Goal: Task Accomplishment & Management: Use online tool/utility

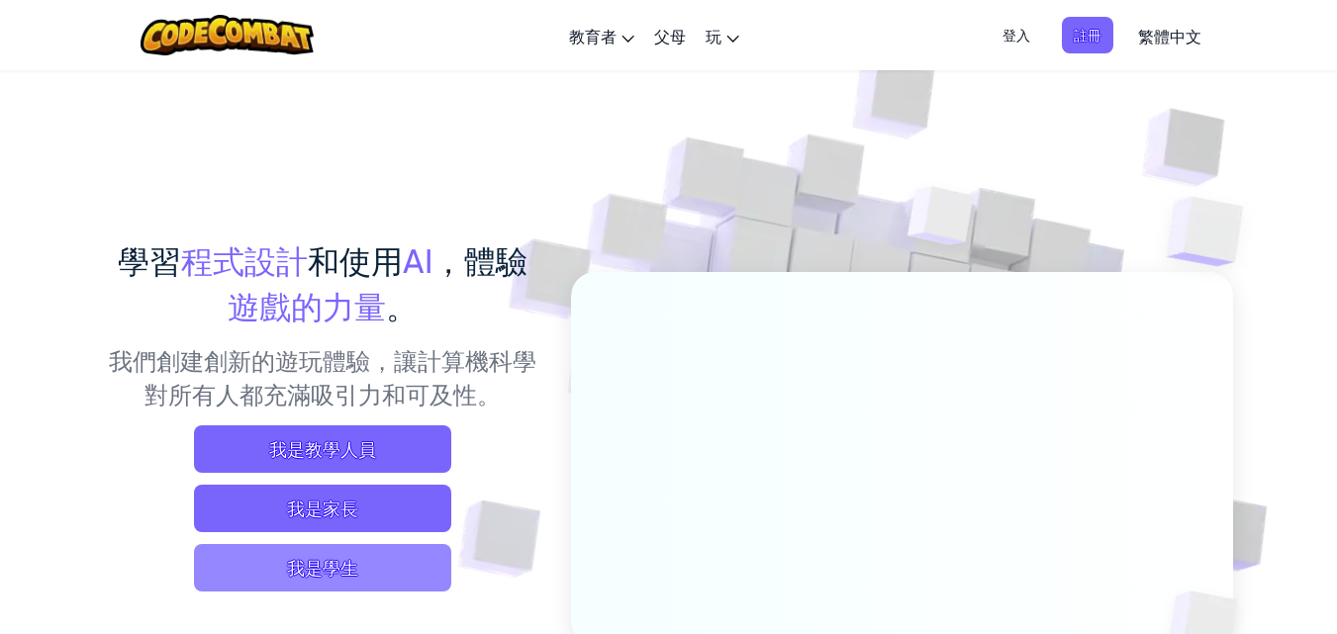
click at [341, 564] on span "我是學生" at bounding box center [322, 567] width 257 height 47
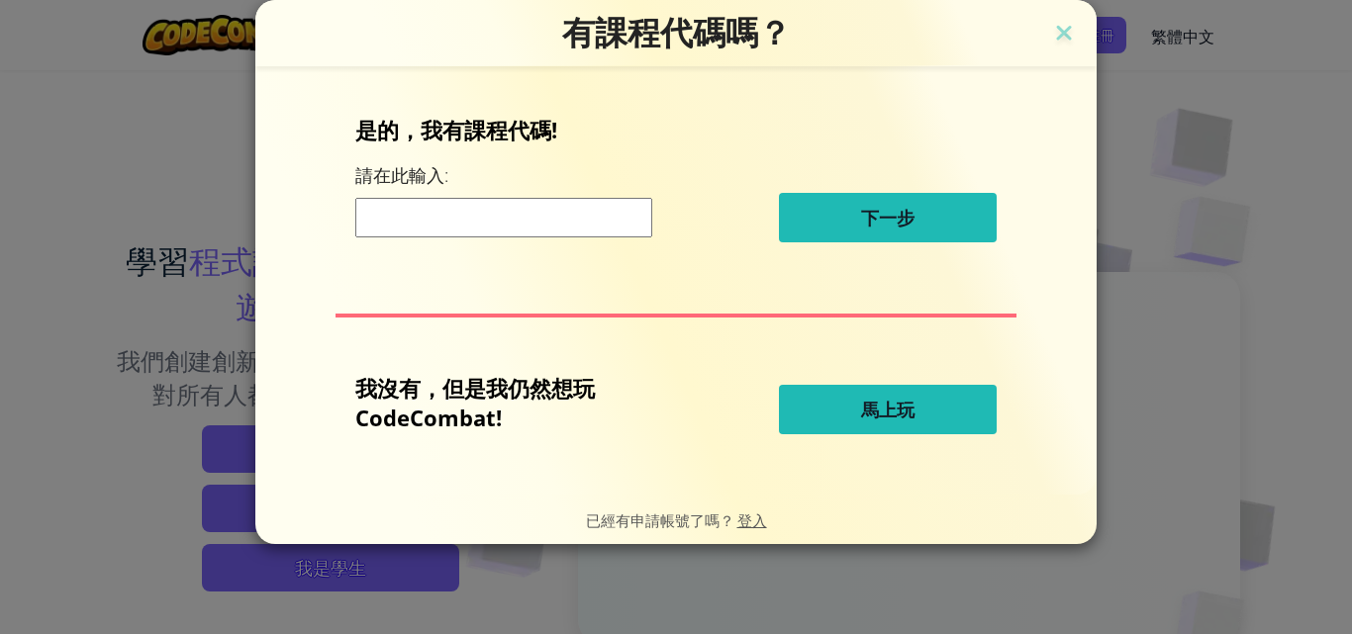
click at [863, 417] on span "馬上玩" at bounding box center [887, 410] width 53 height 24
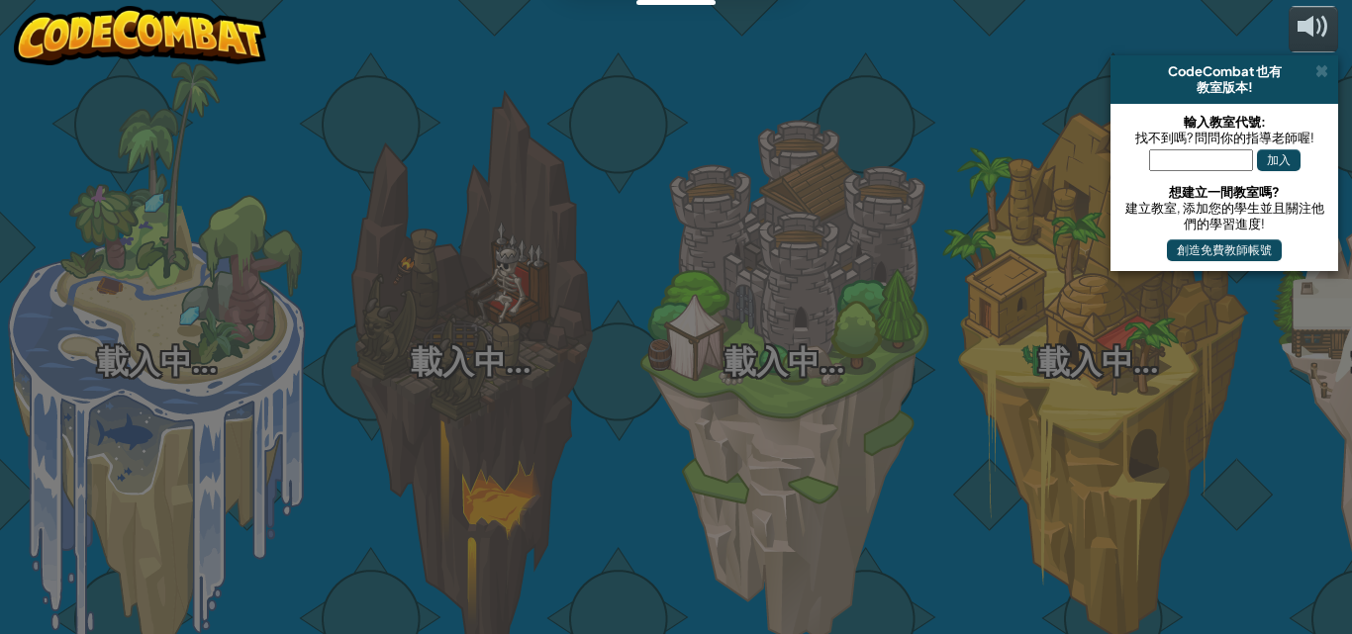
select select "zh-HANT"
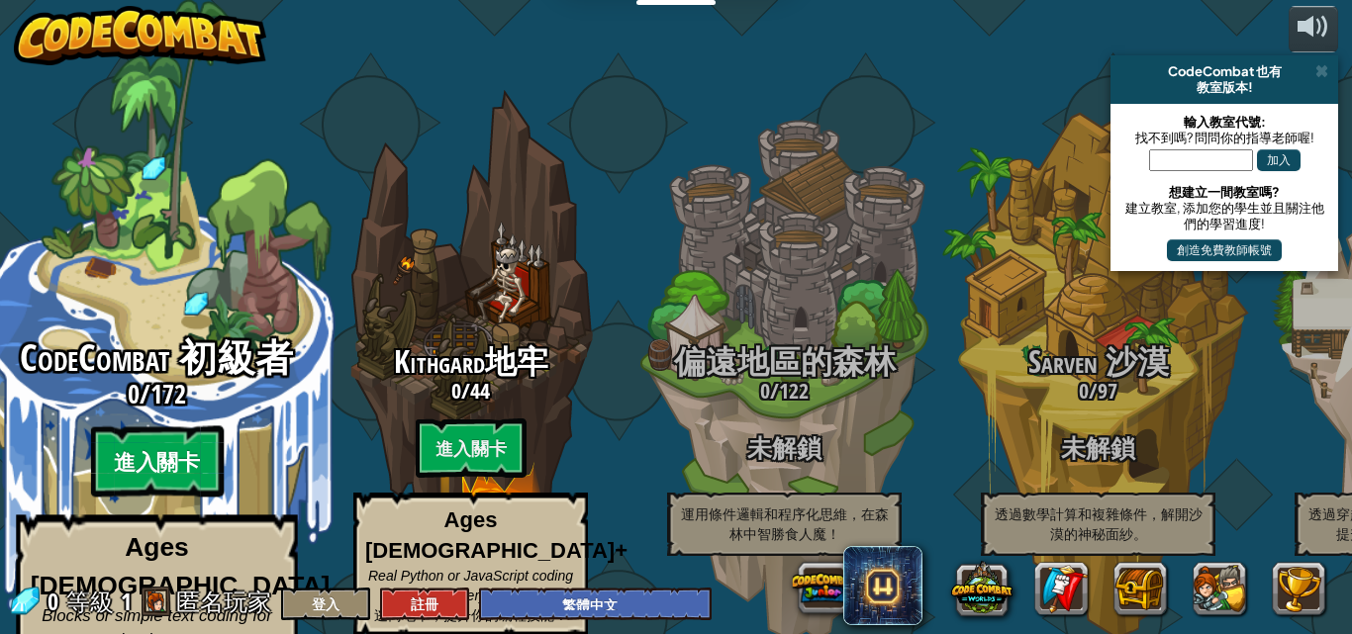
click at [175, 432] on btn "進入關卡" at bounding box center [156, 461] width 133 height 71
select select "zh-HANT"
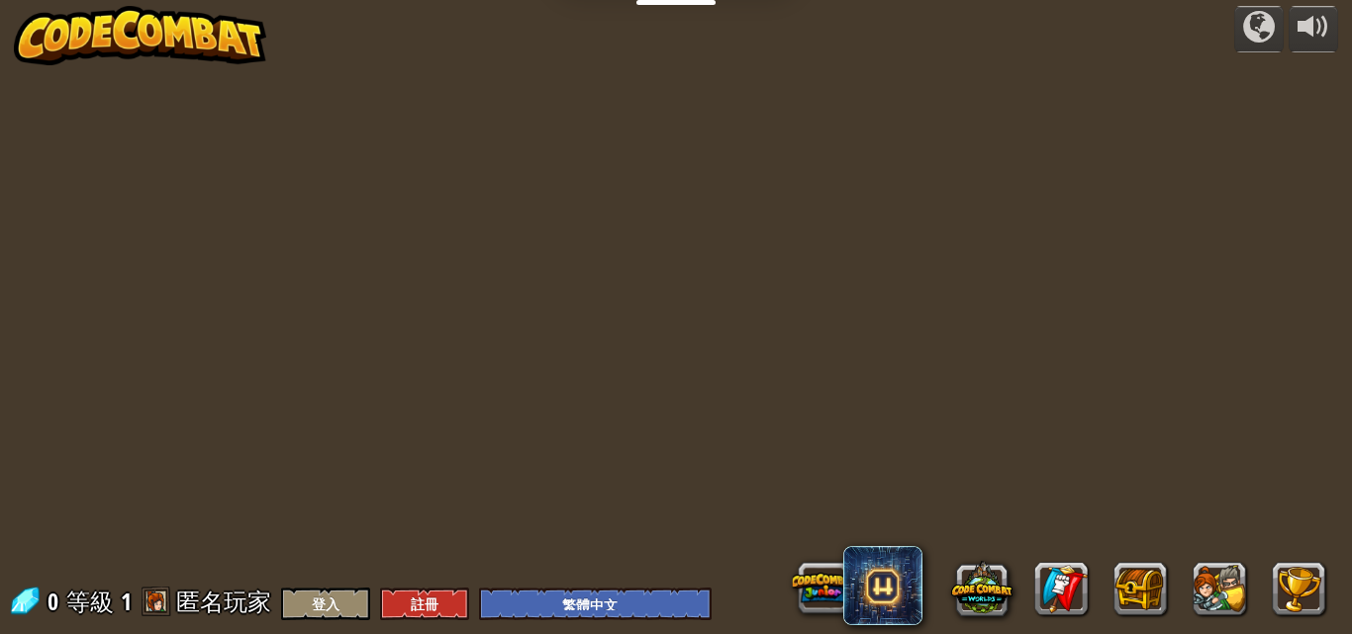
select select "zh-HANT"
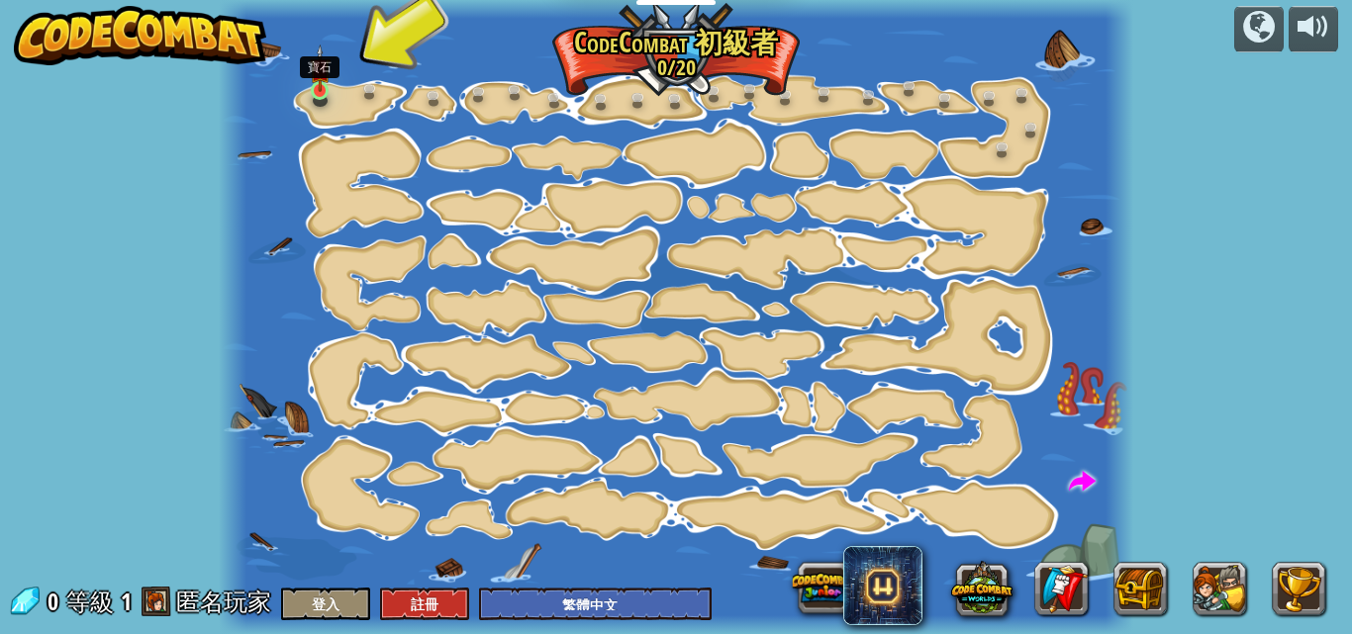
click at [322, 92] on img at bounding box center [320, 69] width 21 height 48
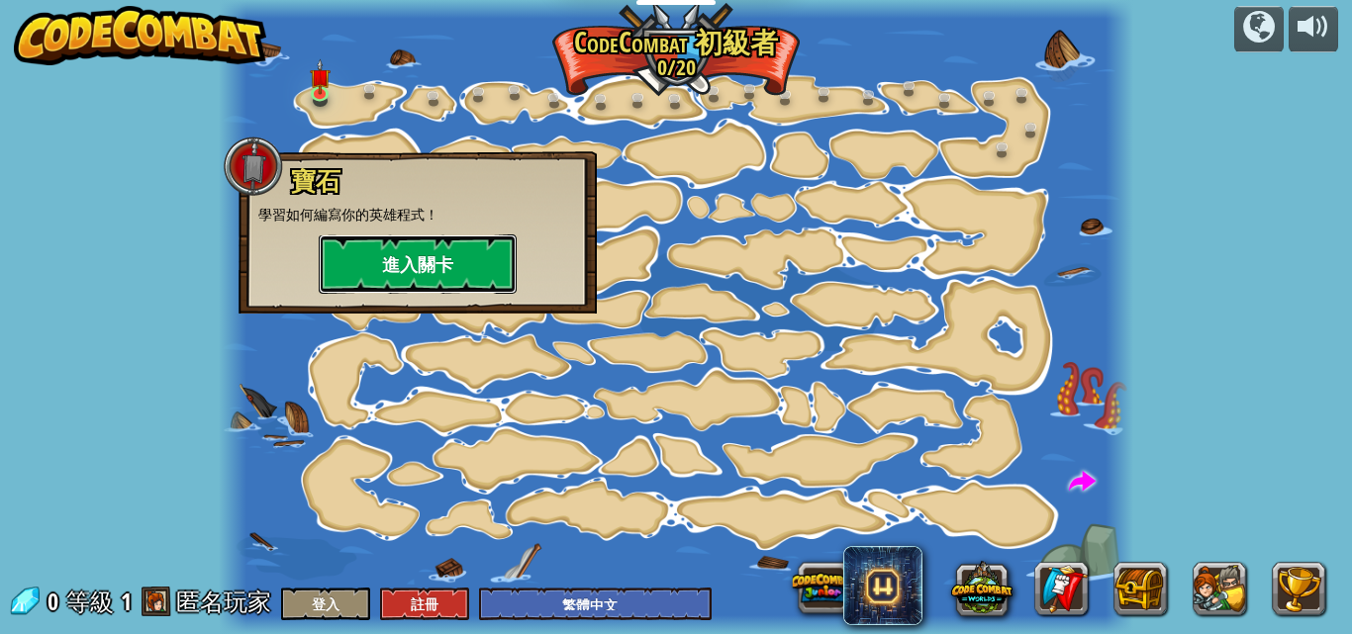
click at [428, 265] on button "進入關卡" at bounding box center [418, 264] width 198 height 59
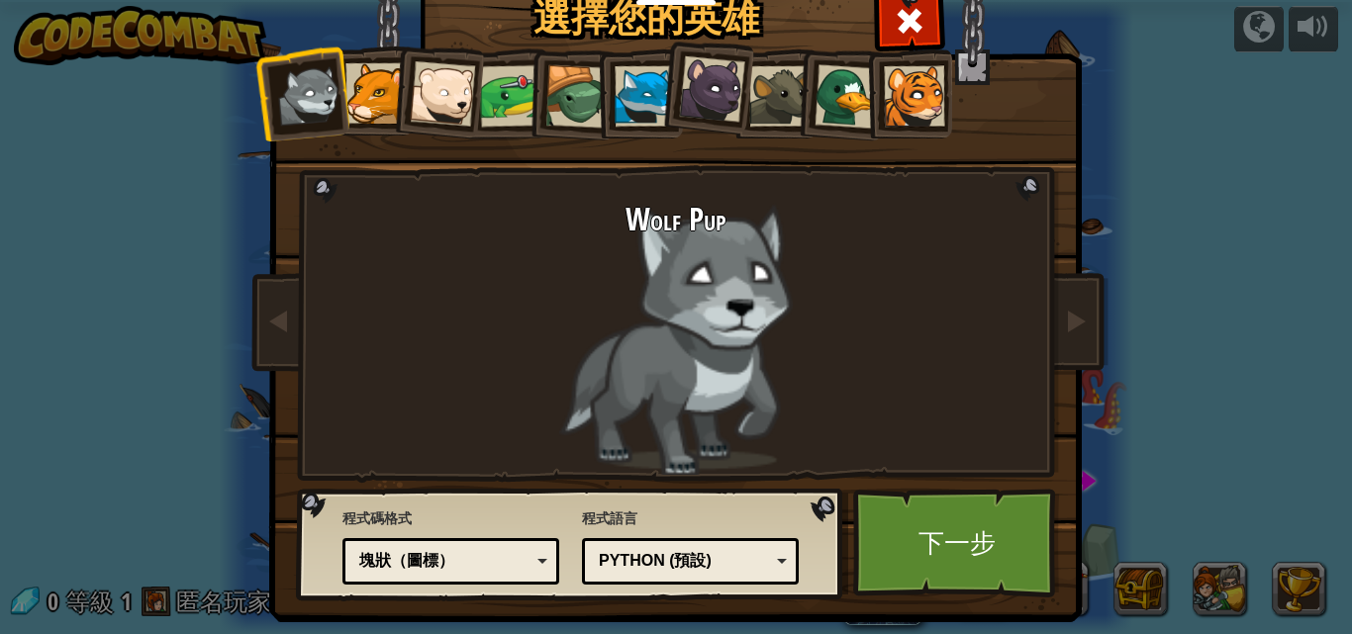
click at [769, 561] on div "Python (預設)" at bounding box center [690, 561] width 191 height 31
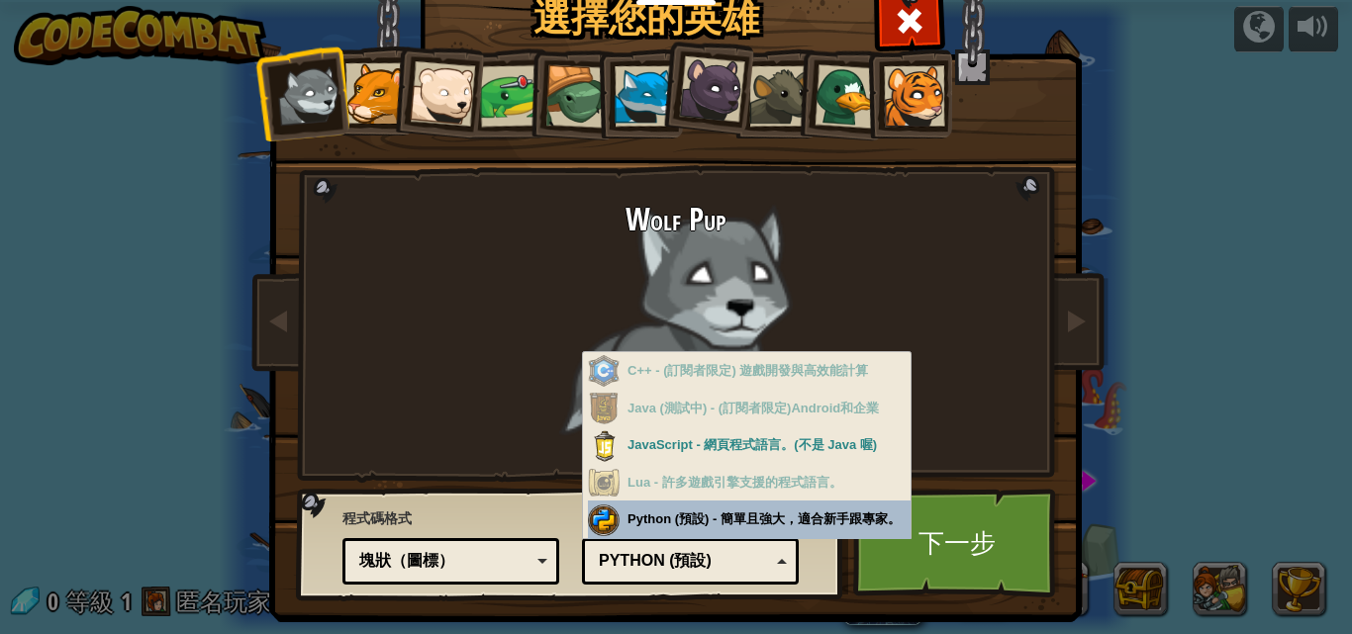
click at [757, 514] on div "程式語言 Python (預設) JavaScript Lua C++ Java (測試中) Python (預設) C++ - (訂閱者限定) 遊戲開發與高…" at bounding box center [690, 544] width 217 height 81
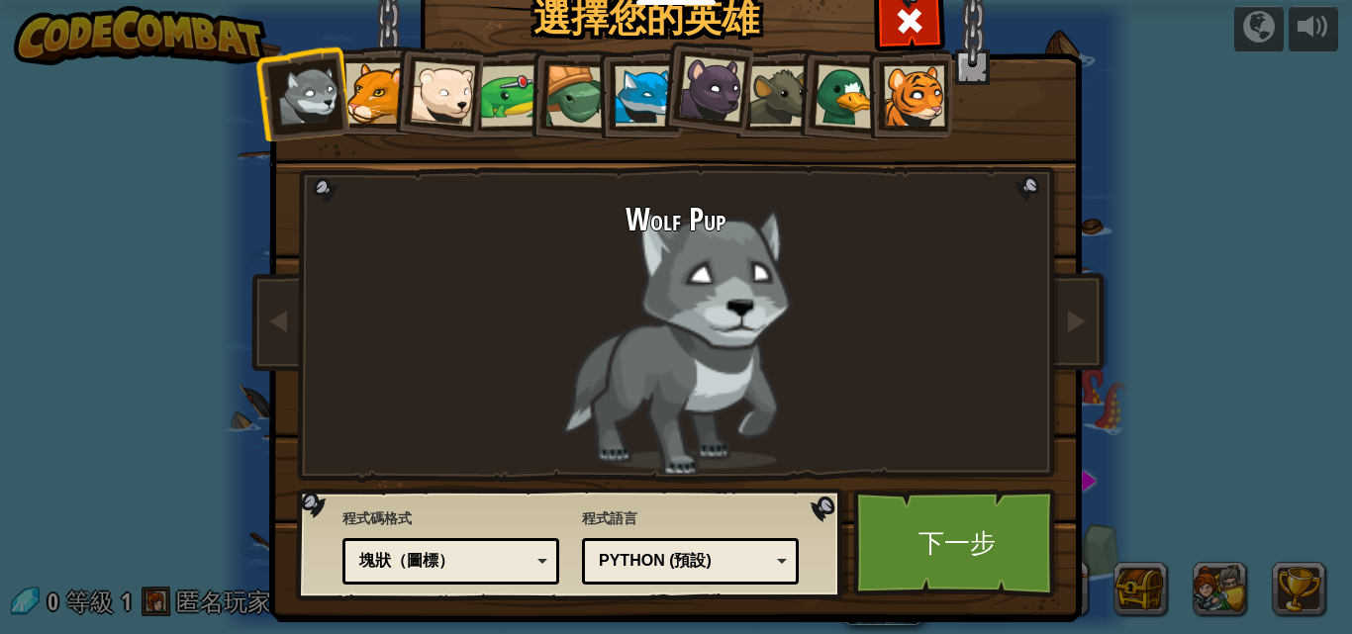
click at [518, 560] on div "塊狀（圖標）" at bounding box center [444, 561] width 171 height 23
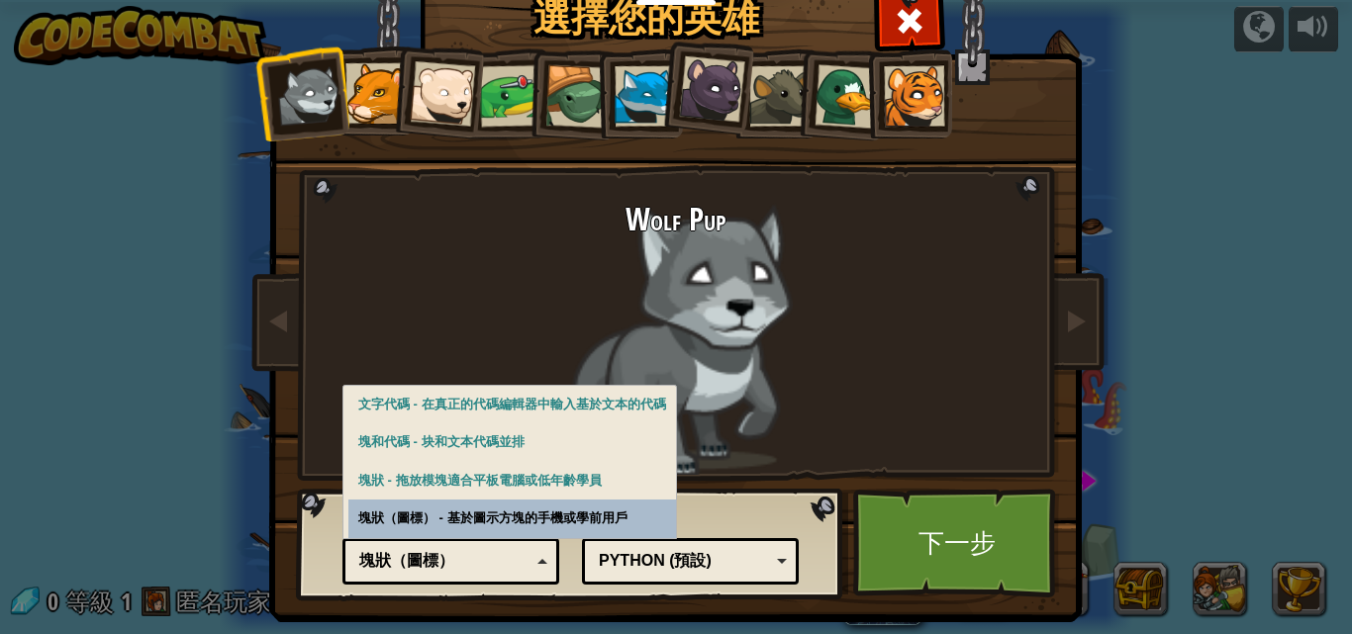
click at [519, 561] on div "塊狀（圖標）" at bounding box center [444, 561] width 171 height 23
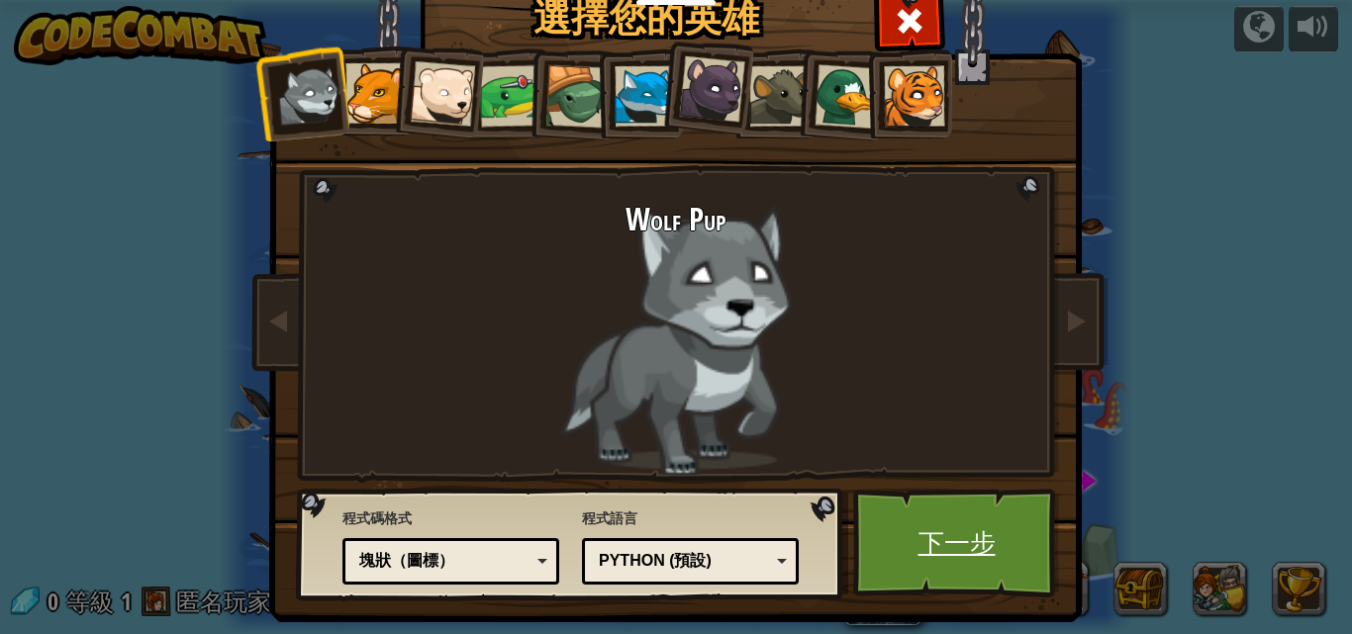
click at [935, 554] on link "下一步" at bounding box center [956, 543] width 207 height 109
